Goal: Task Accomplishment & Management: Complete application form

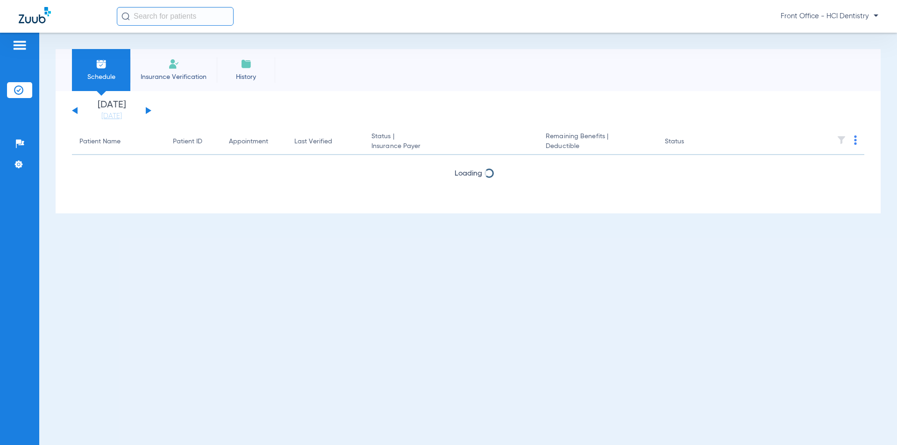
click at [185, 72] on span "Insurance Verification" at bounding box center [173, 76] width 72 height 9
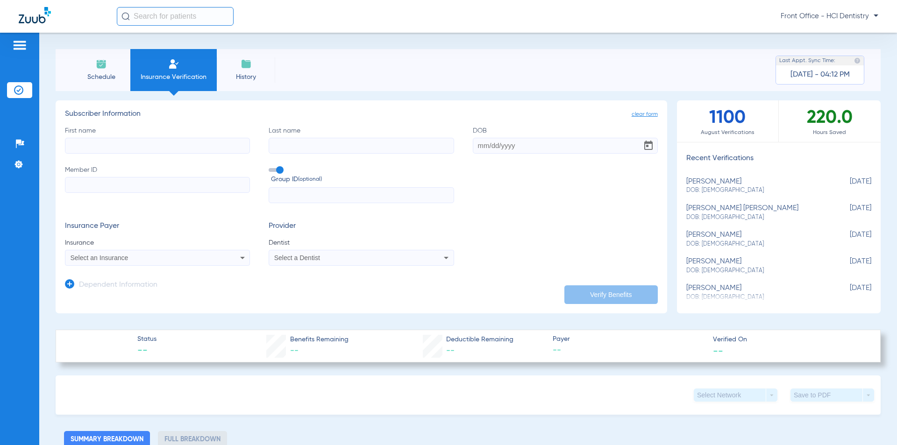
click at [157, 146] on input "First name" at bounding box center [157, 146] width 185 height 16
type input "[PERSON_NAME]"
type input "brown"
type input "[DATE]"
type input "8705025317"
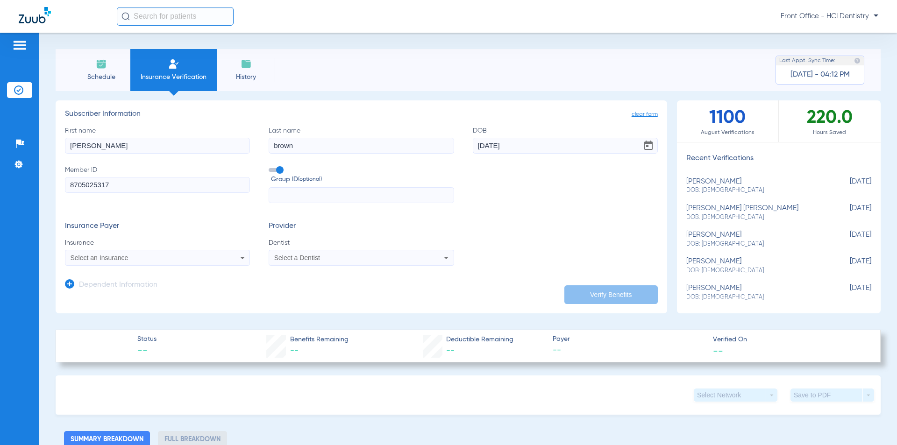
click at [244, 255] on icon at bounding box center [242, 257] width 11 height 11
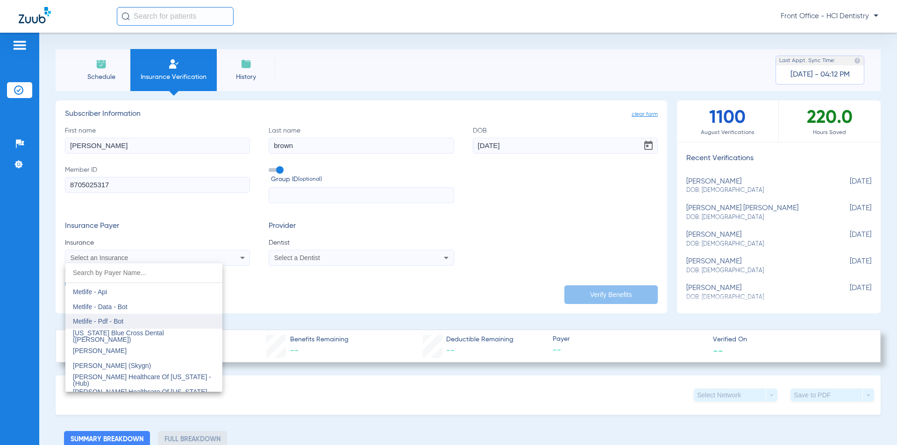
scroll to position [4632, 0]
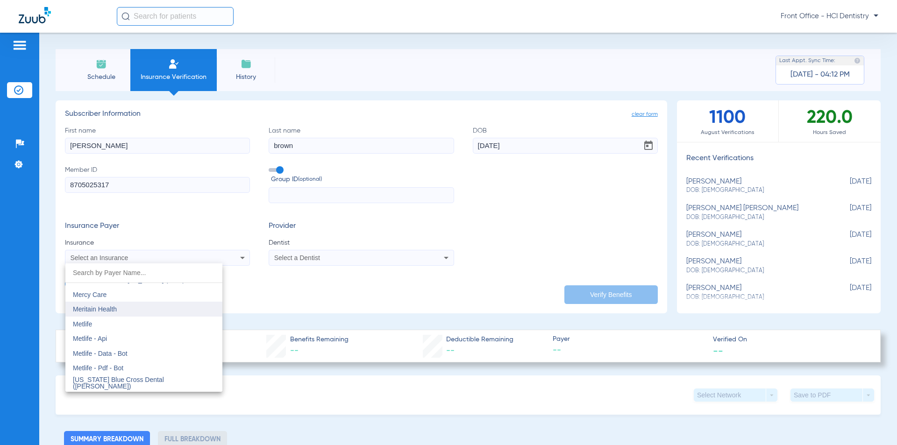
click at [119, 312] on mat-option "Meritain Health" at bounding box center [143, 309] width 157 height 15
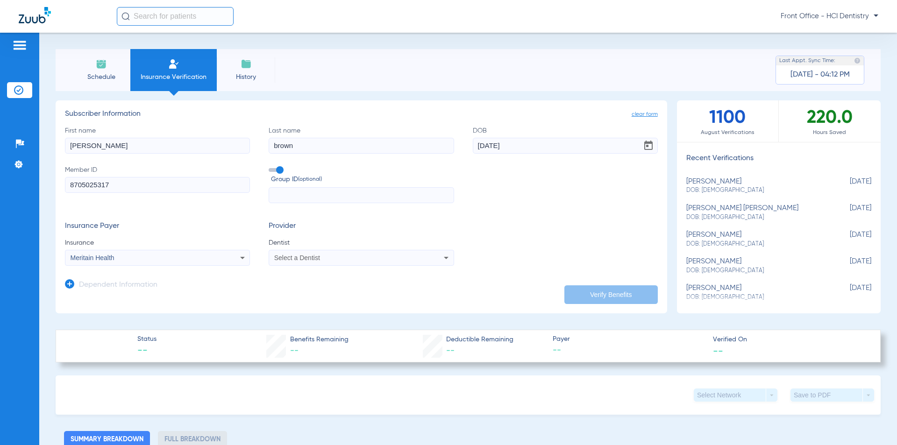
click at [301, 259] on span "Select a Dentist" at bounding box center [297, 257] width 46 height 7
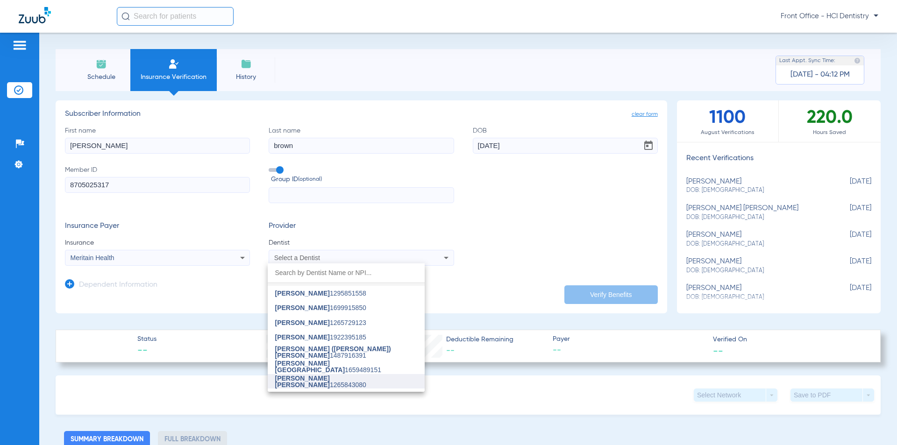
scroll to position [24, 0]
click at [310, 382] on span "Dr. [PERSON_NAME]" at bounding box center [307, 384] width 65 height 7
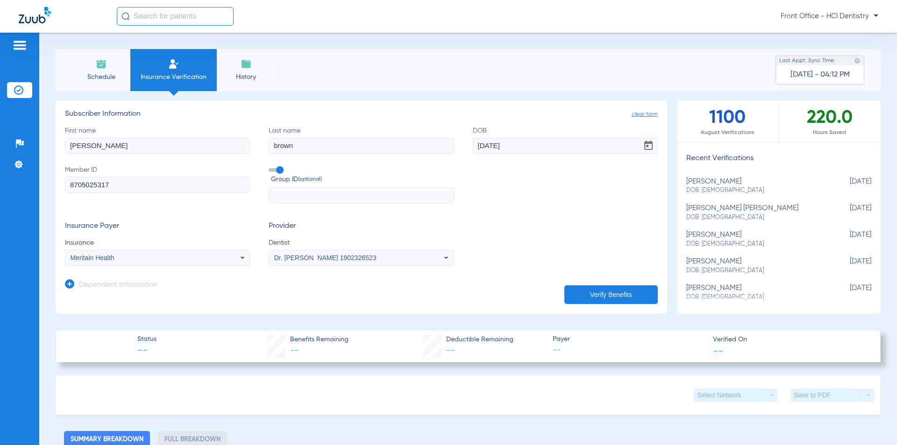
click at [615, 295] on button "Verify Benefits" at bounding box center [610, 294] width 93 height 19
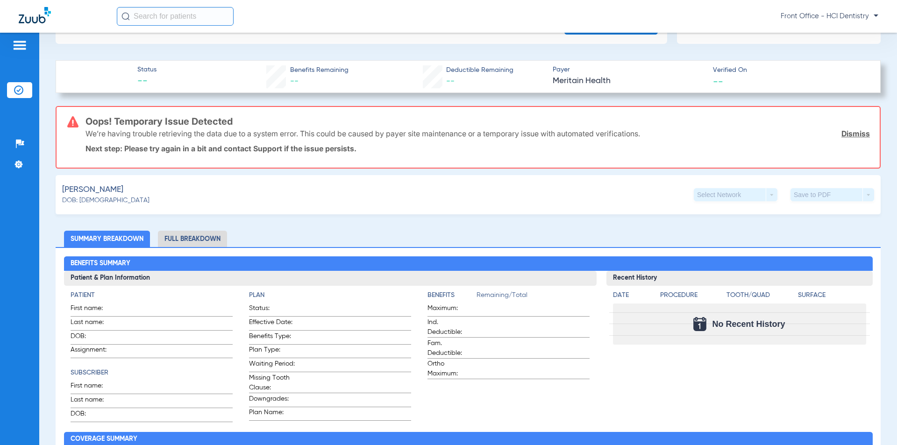
scroll to position [0, 0]
